Goal: Task Accomplishment & Management: Use online tool/utility

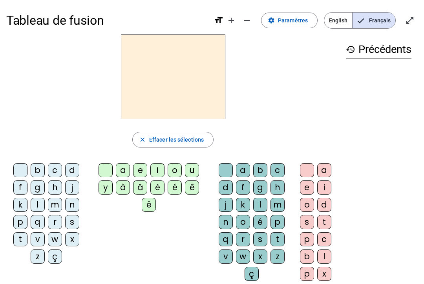
scroll to position [6, 0]
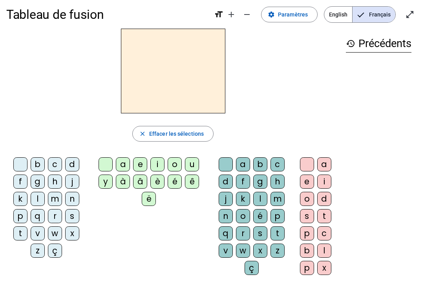
click at [423, 249] on html "Tableau de fusion format_size add remove settings Paramètres English Français o…" at bounding box center [212, 136] width 424 height 284
click at [36, 164] on div "b" at bounding box center [38, 164] width 14 height 14
click at [173, 181] on div "é" at bounding box center [174, 182] width 14 height 14
click at [41, 160] on div "b" at bounding box center [38, 164] width 14 height 14
click at [153, 135] on span "Effacer les sélections" at bounding box center [176, 133] width 55 height 9
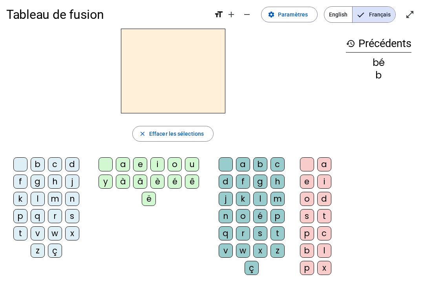
click at [37, 159] on div "b" at bounding box center [38, 164] width 14 height 14
click at [121, 163] on div "a" at bounding box center [123, 164] width 14 height 14
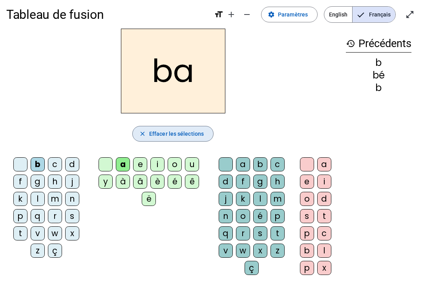
click at [151, 130] on span "Effacer les sélections" at bounding box center [176, 133] width 55 height 9
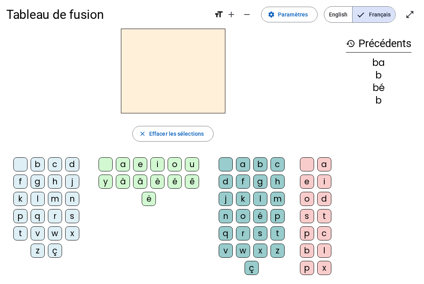
click at [245, 265] on div "ç" at bounding box center [251, 268] width 14 height 14
click at [122, 169] on div "a" at bounding box center [123, 164] width 14 height 14
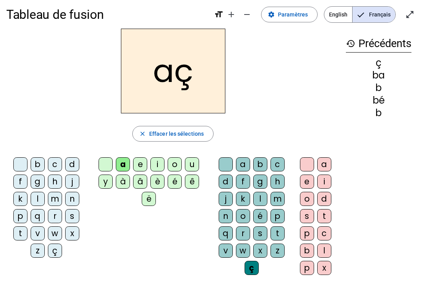
scroll to position [5, 0]
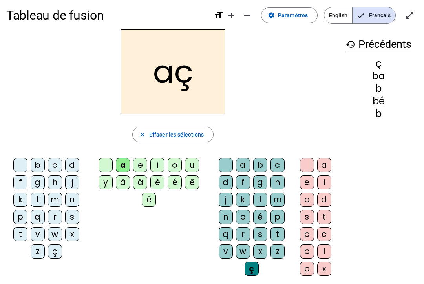
click at [270, 199] on div "m" at bounding box center [277, 200] width 14 height 14
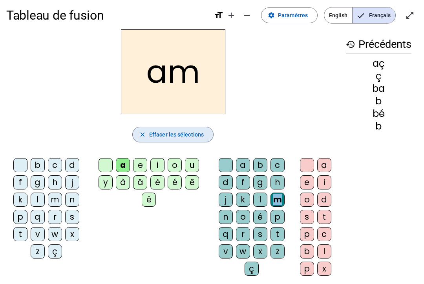
click at [167, 138] on span "Effacer les sélections" at bounding box center [176, 134] width 55 height 9
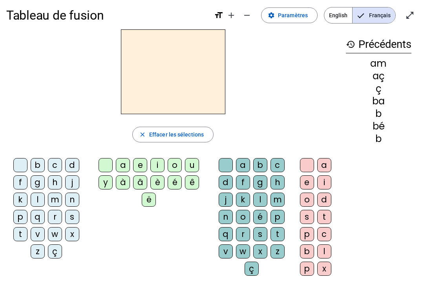
click at [167, 138] on span "Effacer les sélections" at bounding box center [176, 134] width 55 height 9
click at [166, 132] on span "Effacer les sélections" at bounding box center [176, 134] width 55 height 9
click at [168, 134] on span "Effacer les sélections" at bounding box center [176, 134] width 55 height 9
click at [168, 133] on span "Effacer les sélections" at bounding box center [176, 134] width 55 height 9
click at [168, 132] on span "Effacer les sélections" at bounding box center [176, 134] width 55 height 9
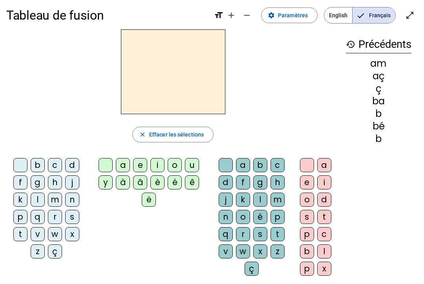
click at [251, 269] on div "ç" at bounding box center [251, 269] width 14 height 14
click at [123, 168] on div "a" at bounding box center [123, 165] width 14 height 14
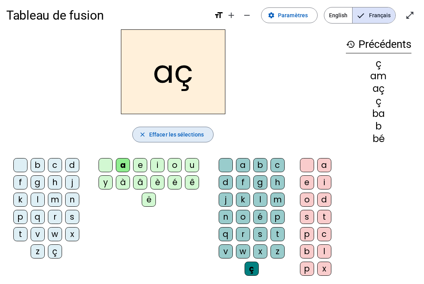
click at [189, 138] on span "Effacer les sélections" at bounding box center [176, 134] width 55 height 9
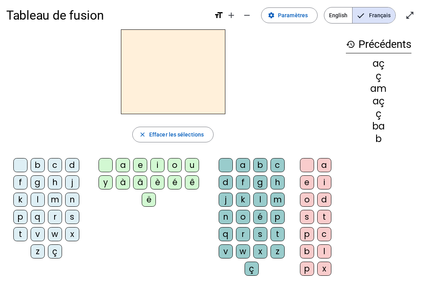
click at [121, 163] on div "a" at bounding box center [123, 165] width 14 height 14
click at [247, 269] on div "ç" at bounding box center [251, 269] width 14 height 14
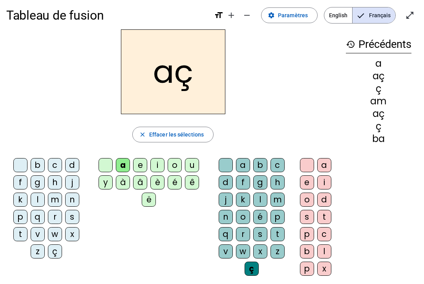
scroll to position [0, 0]
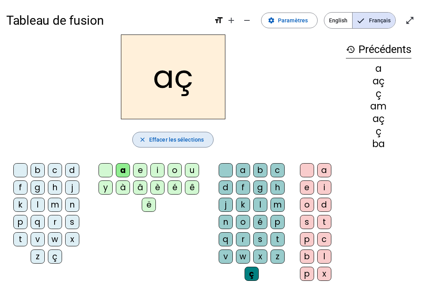
click at [181, 139] on span "Effacer les sélections" at bounding box center [176, 139] width 55 height 9
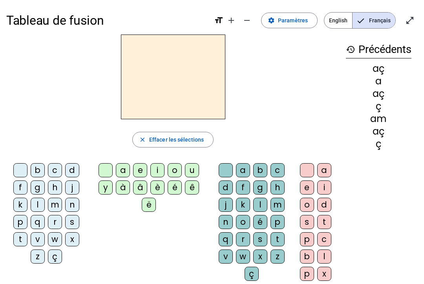
click at [120, 167] on div "a" at bounding box center [123, 170] width 14 height 14
click at [252, 278] on div "ç" at bounding box center [251, 274] width 14 height 14
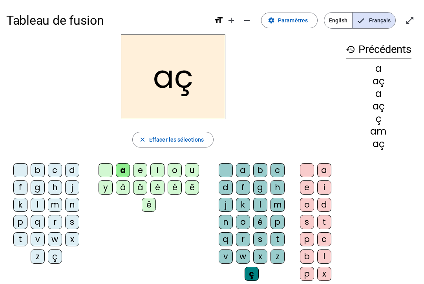
click at [202, 141] on span "Effacer les sélections" at bounding box center [176, 139] width 55 height 9
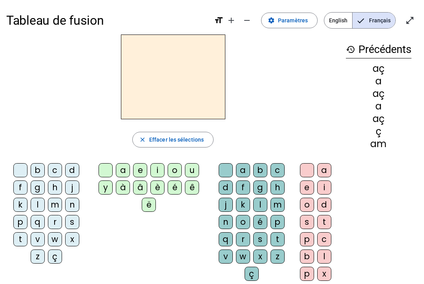
click at [120, 170] on div "a" at bounding box center [123, 170] width 14 height 14
click at [251, 272] on div "ç" at bounding box center [251, 274] width 14 height 14
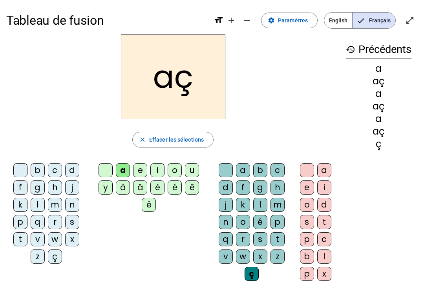
click at [196, 140] on span "Effacer les sélections" at bounding box center [176, 139] width 55 height 9
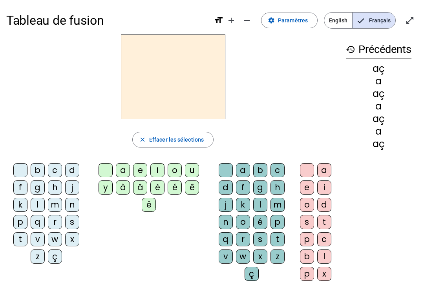
click at [120, 171] on div "a" at bounding box center [123, 170] width 14 height 14
click at [257, 276] on div "ç" at bounding box center [251, 274] width 14 height 14
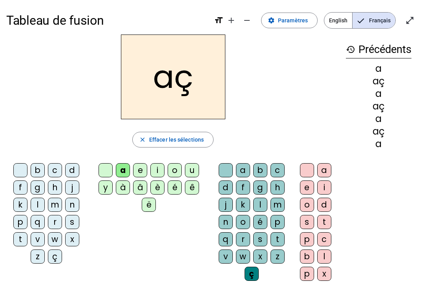
click at [195, 134] on span "button" at bounding box center [173, 139] width 80 height 19
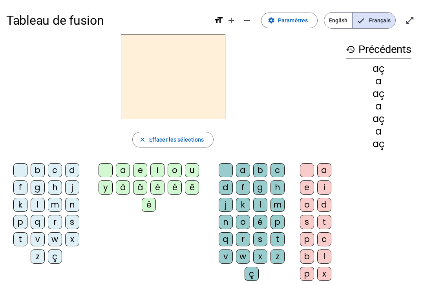
click at [120, 170] on div "a" at bounding box center [123, 170] width 14 height 14
click at [163, 136] on span "Effacer les sélections" at bounding box center [176, 139] width 55 height 9
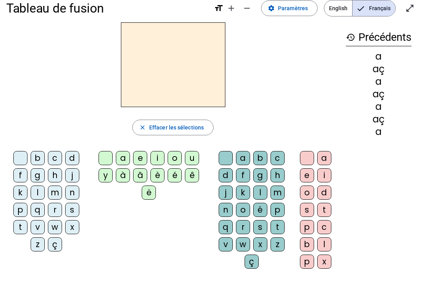
scroll to position [1, 0]
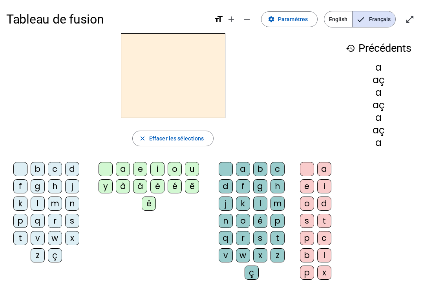
click at [38, 167] on div "b" at bounding box center [38, 169] width 14 height 14
click at [176, 187] on div "é" at bounding box center [174, 186] width 14 height 14
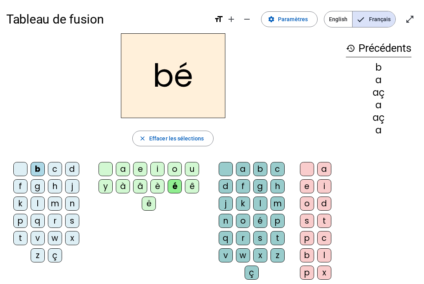
click at [186, 132] on span "button" at bounding box center [173, 138] width 80 height 19
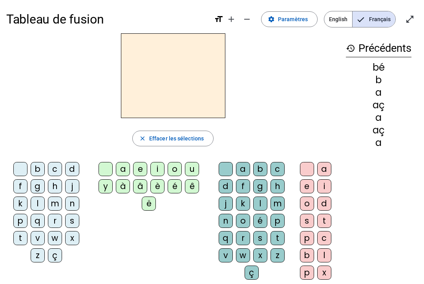
click at [30, 160] on div "b c d f g h j k l m n p q r s t v w x z ç" at bounding box center [47, 214] width 83 height 110
click at [34, 167] on div "b" at bounding box center [38, 169] width 14 height 14
click at [172, 184] on div "é" at bounding box center [174, 186] width 14 height 14
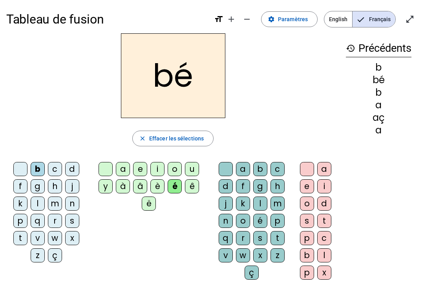
click at [24, 156] on div "bé close Effacer les sélections b c d f g h j k l m n p q r s t v w x z ç a e i…" at bounding box center [172, 159] width 333 height 253
click at [29, 164] on letter-bubble at bounding box center [21, 170] width 17 height 17
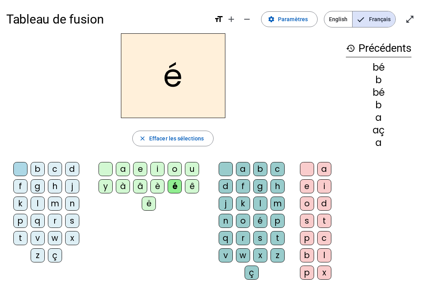
click at [260, 166] on div "b" at bounding box center [260, 169] width 14 height 14
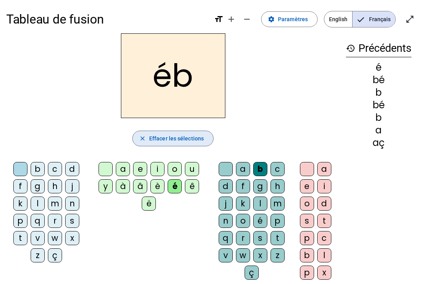
click at [162, 137] on span "Effacer les sélections" at bounding box center [176, 138] width 55 height 9
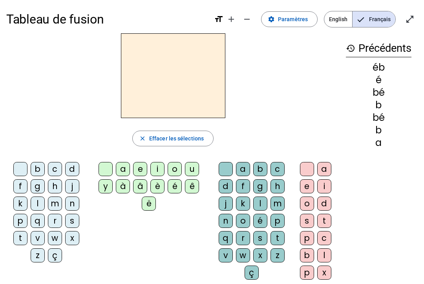
click at [32, 168] on div "b" at bounding box center [38, 169] width 14 height 14
click at [173, 184] on div "é" at bounding box center [174, 186] width 14 height 14
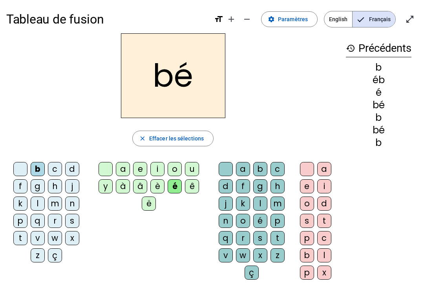
click at [35, 169] on div "b" at bounding box center [38, 169] width 14 height 14
click at [260, 168] on div "b" at bounding box center [260, 169] width 14 height 14
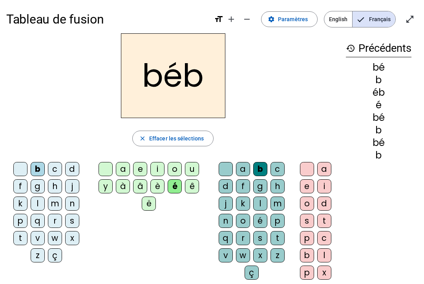
click at [146, 204] on div "ë" at bounding box center [149, 203] width 14 height 14
click at [188, 138] on span "Effacer les sélections" at bounding box center [176, 138] width 55 height 9
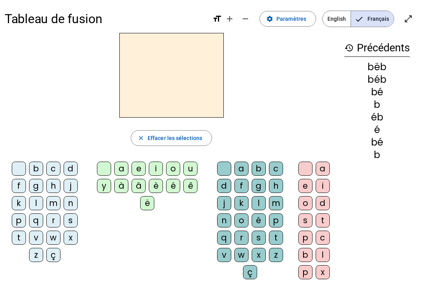
scroll to position [0, 0]
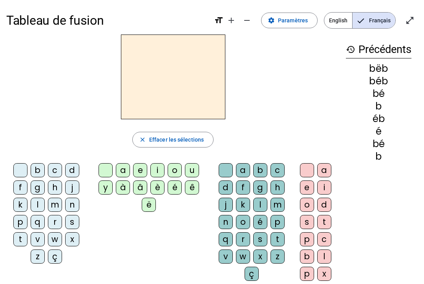
click at [275, 257] on div "z" at bounding box center [277, 256] width 14 height 14
click at [171, 165] on div "o" at bounding box center [174, 170] width 14 height 14
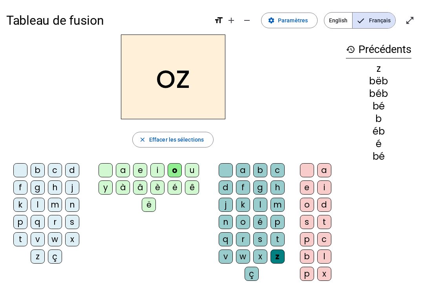
click at [175, 170] on div "o" at bounding box center [174, 170] width 14 height 14
click at [164, 159] on div "oz close Effacer les sélections b c d f g h j k l m n p q r s t v w x z ç a e i…" at bounding box center [172, 161] width 333 height 253
click at [153, 142] on span "Effacer les sélections" at bounding box center [176, 139] width 55 height 9
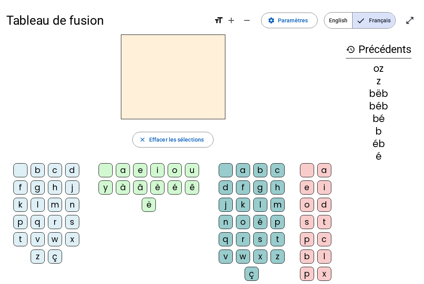
click at [173, 171] on div "o" at bounding box center [174, 170] width 14 height 14
click at [283, 258] on div "z" at bounding box center [277, 256] width 14 height 14
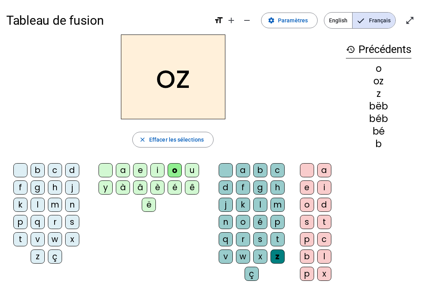
click at [187, 144] on span "button" at bounding box center [173, 139] width 80 height 19
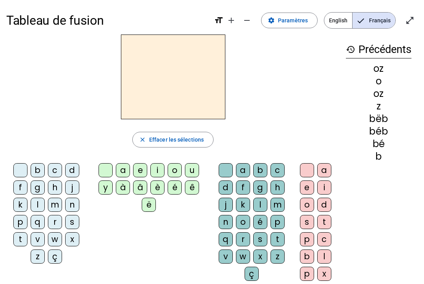
click at [275, 257] on div "z" at bounding box center [277, 256] width 14 height 14
click at [176, 173] on div "o" at bounding box center [174, 170] width 14 height 14
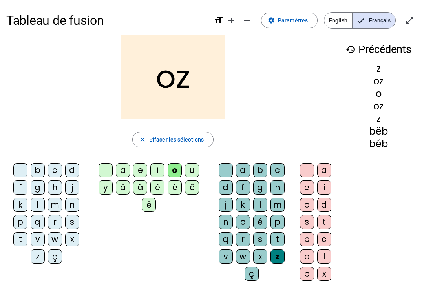
click at [175, 169] on div "o" at bounding box center [174, 170] width 14 height 14
click at [241, 218] on div "o" at bounding box center [243, 222] width 14 height 14
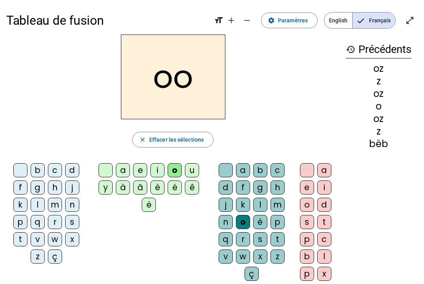
click at [37, 258] on div "z" at bounding box center [38, 256] width 14 height 14
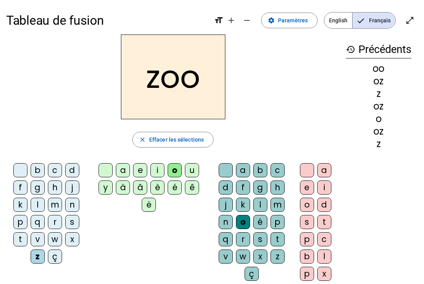
click at [190, 139] on span "Effacer les sélections" at bounding box center [176, 139] width 55 height 9
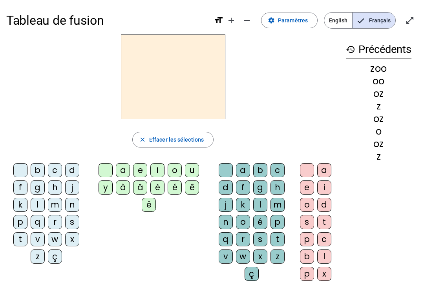
click at [39, 256] on div "z" at bounding box center [38, 256] width 14 height 14
click at [40, 255] on div "z" at bounding box center [38, 256] width 14 height 14
click at [174, 169] on div "o" at bounding box center [174, 170] width 14 height 14
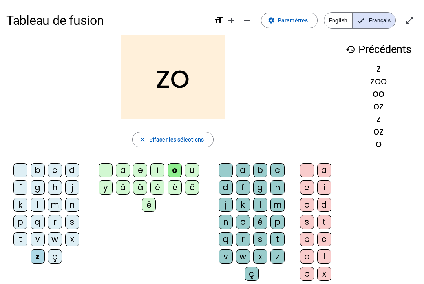
click at [243, 218] on div "o" at bounding box center [243, 222] width 14 height 14
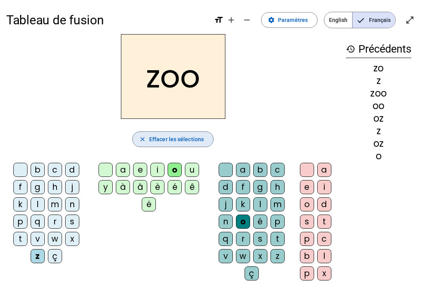
scroll to position [1, 0]
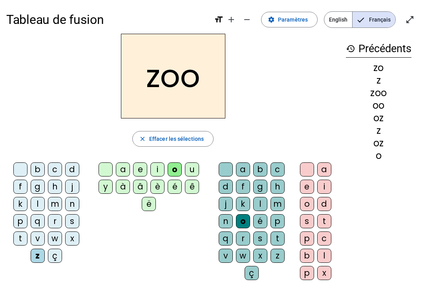
click at [175, 141] on span "Effacer les sélections" at bounding box center [176, 138] width 55 height 9
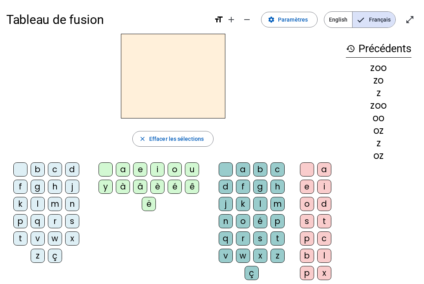
click at [36, 251] on div "z" at bounding box center [38, 256] width 14 height 14
click at [303, 201] on div "o" at bounding box center [307, 204] width 14 height 14
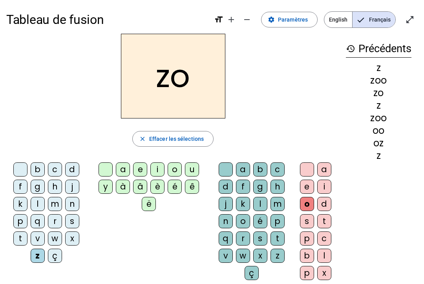
click at [123, 164] on div "a" at bounding box center [123, 169] width 14 height 14
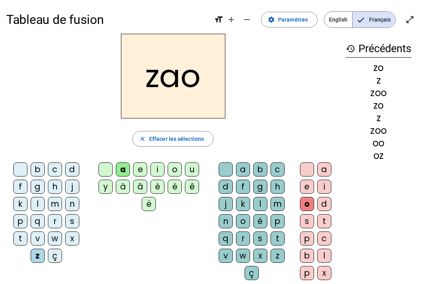
click at [175, 124] on div "[PERSON_NAME] Effacer les sélections b c d f g h j k l m n p q r s t v w x z ç …" at bounding box center [172, 160] width 333 height 253
click at [184, 140] on span "Effacer les sélections" at bounding box center [176, 138] width 55 height 9
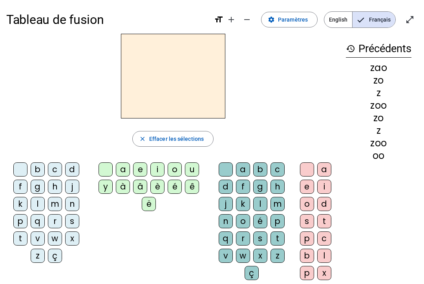
click at [36, 256] on div "z" at bounding box center [38, 256] width 14 height 14
click at [175, 172] on div "o" at bounding box center [174, 169] width 14 height 14
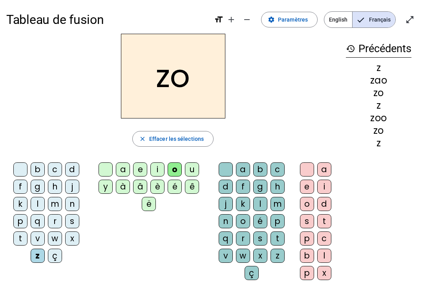
click at [174, 186] on div "é" at bounding box center [174, 187] width 14 height 14
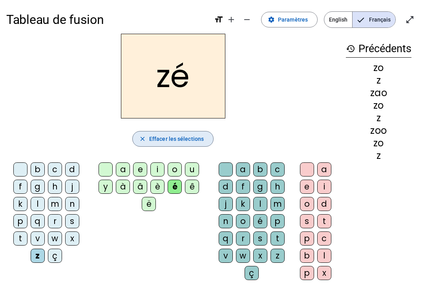
click at [185, 137] on span "Effacer les sélections" at bounding box center [176, 138] width 55 height 9
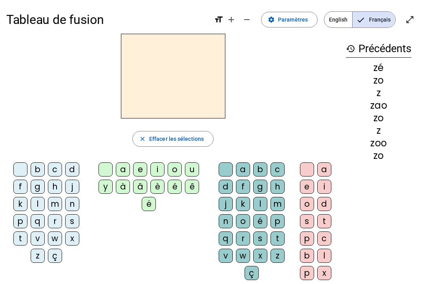
click at [38, 260] on div "z" at bounding box center [38, 256] width 14 height 14
click at [125, 167] on div "a" at bounding box center [123, 169] width 14 height 14
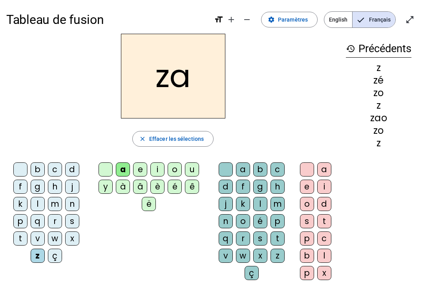
click at [193, 140] on span "Effacer les sélections" at bounding box center [176, 138] width 55 height 9
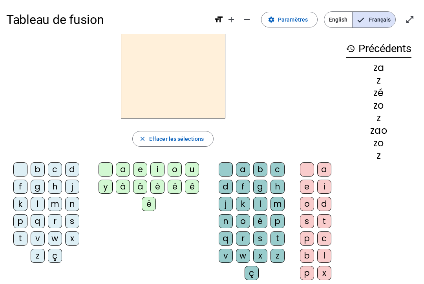
click at [38, 258] on div "z" at bounding box center [38, 256] width 14 height 14
click at [169, 166] on div "o" at bounding box center [174, 169] width 14 height 14
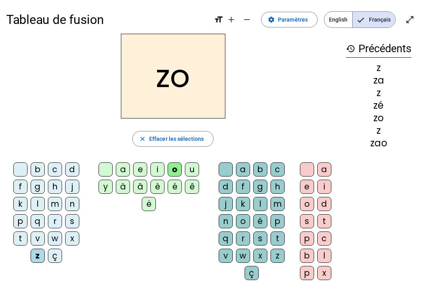
click at [178, 188] on div "é" at bounding box center [174, 187] width 14 height 14
click at [189, 138] on span "Effacer les sélections" at bounding box center [176, 138] width 55 height 9
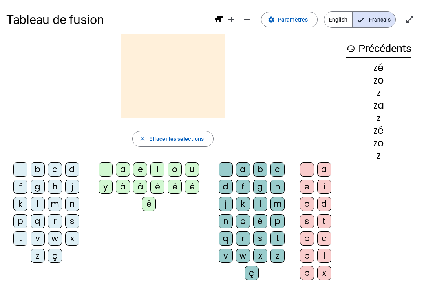
scroll to position [0, 0]
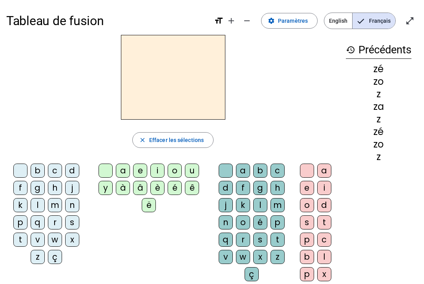
click at [38, 260] on div "z" at bounding box center [38, 256] width 14 height 14
click at [174, 173] on div "o" at bounding box center [174, 170] width 14 height 14
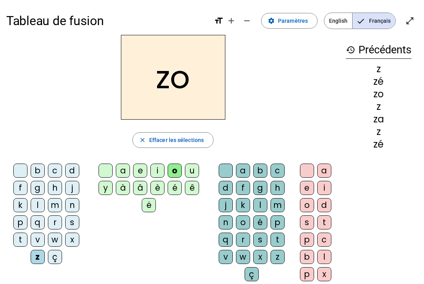
click at [262, 222] on div "é" at bounding box center [260, 222] width 14 height 14
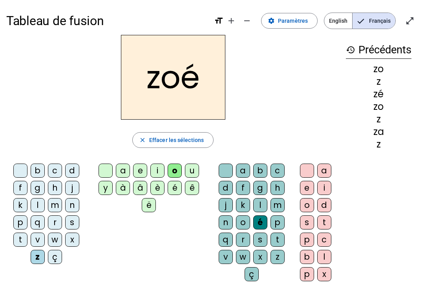
click at [147, 137] on span "button" at bounding box center [173, 139] width 80 height 19
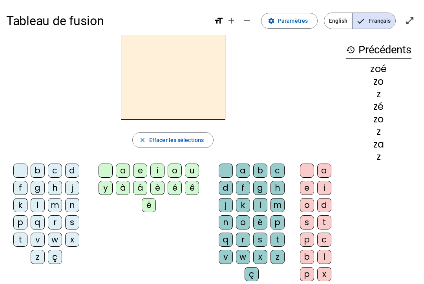
click at [71, 198] on div "n" at bounding box center [72, 205] width 14 height 14
click at [175, 167] on div "o" at bounding box center [174, 170] width 14 height 14
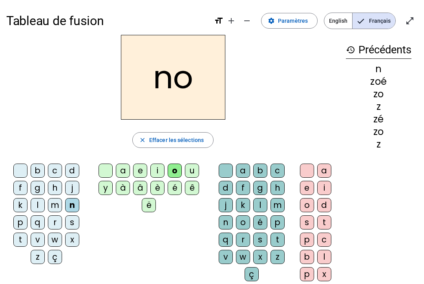
click at [263, 221] on div "é" at bounding box center [260, 222] width 14 height 14
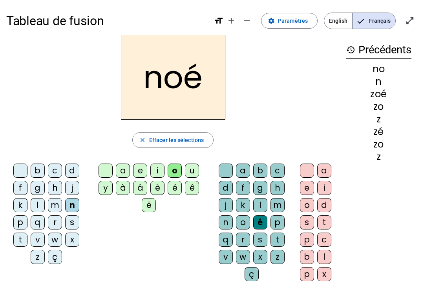
click at [246, 173] on div "a" at bounding box center [243, 170] width 14 height 14
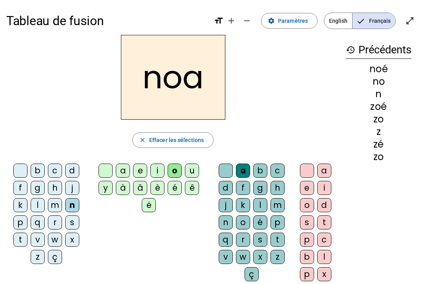
click at [262, 222] on div "é" at bounding box center [260, 222] width 14 height 14
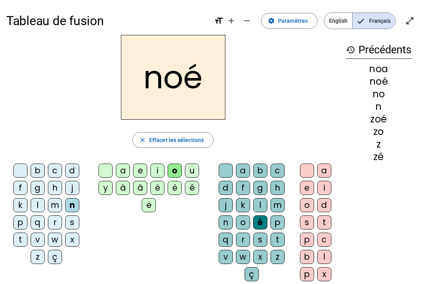
click at [192, 142] on span "Effacer les sélections" at bounding box center [176, 139] width 55 height 9
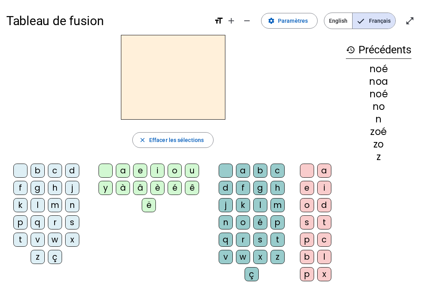
click at [73, 204] on div "n" at bounding box center [72, 205] width 14 height 14
click at [172, 189] on div "é" at bounding box center [174, 187] width 14 height 14
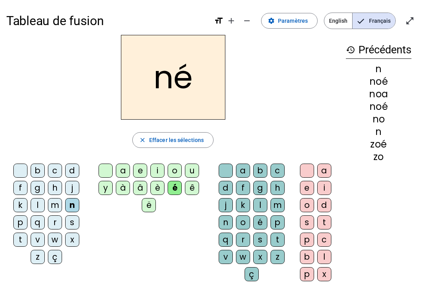
click at [393, 145] on div "zoé" at bounding box center [377, 143] width 65 height 9
click at [1, 166] on div "Tableau de fusion format_size add remove settings Paramètres English Français o…" at bounding box center [212, 184] width 424 height 369
click at [0, 152] on div "Tableau de fusion format_size add remove settings Paramètres English Français o…" at bounding box center [212, 184] width 424 height 369
click at [3, 148] on div "Tableau de fusion format_size add remove settings Paramètres English Français o…" at bounding box center [212, 184] width 424 height 369
click at [4, 145] on div "Tableau de fusion format_size add remove settings Paramètres English Français o…" at bounding box center [212, 184] width 424 height 369
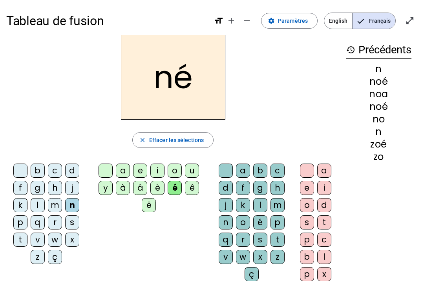
click at [23, 135] on div "close Effacer les sélections" at bounding box center [172, 140] width 333 height 16
click at [302, 27] on span at bounding box center [289, 20] width 56 height 19
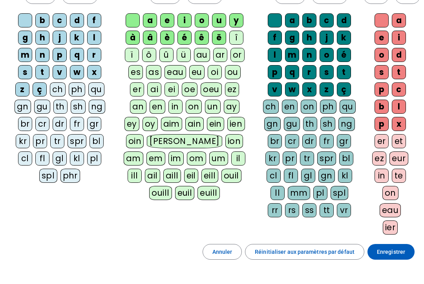
scroll to position [81, 0]
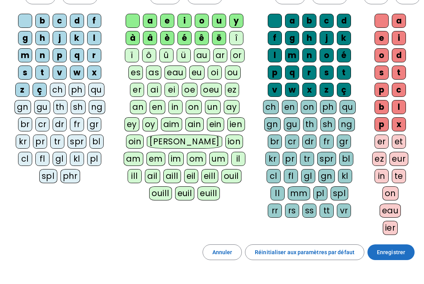
click at [385, 255] on span "Enregistrer" at bounding box center [390, 251] width 28 height 9
